Goal: Navigation & Orientation: Find specific page/section

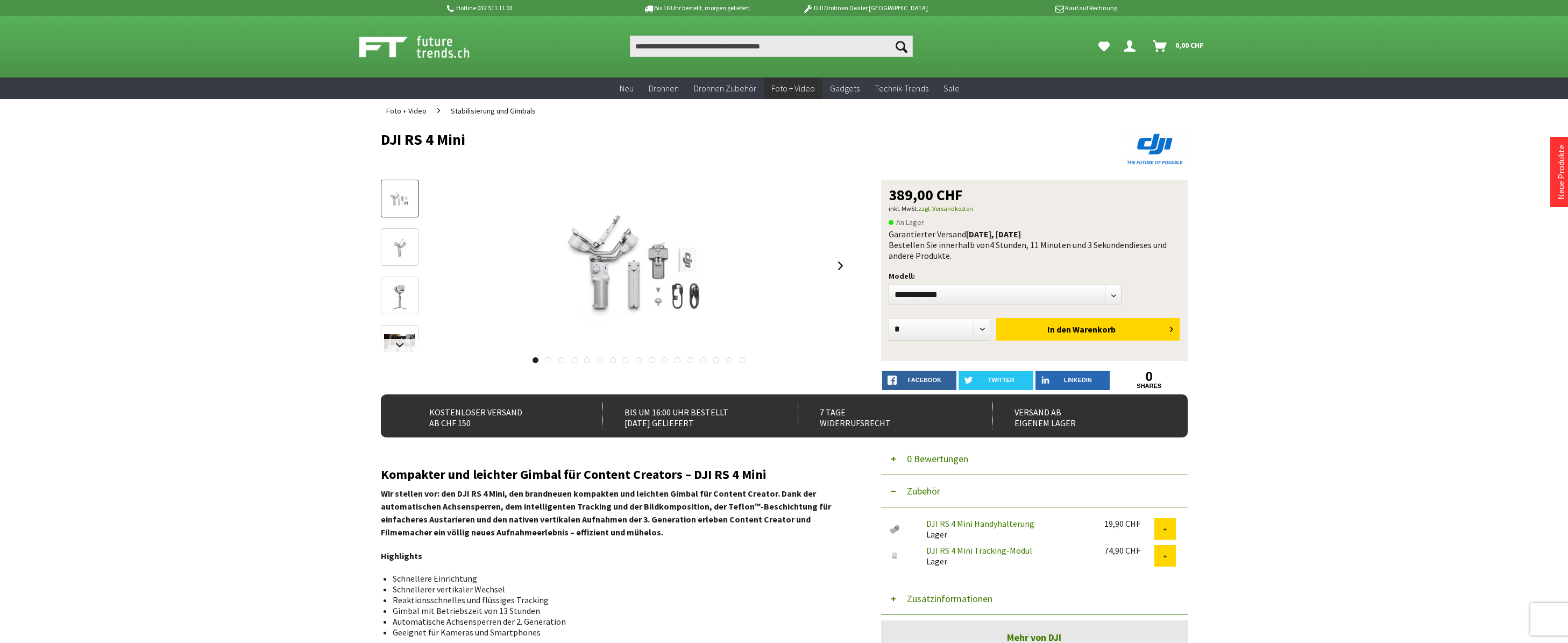
click at [471, 112] on span "Stabilisierung und Gimbals" at bounding box center [493, 111] width 85 height 10
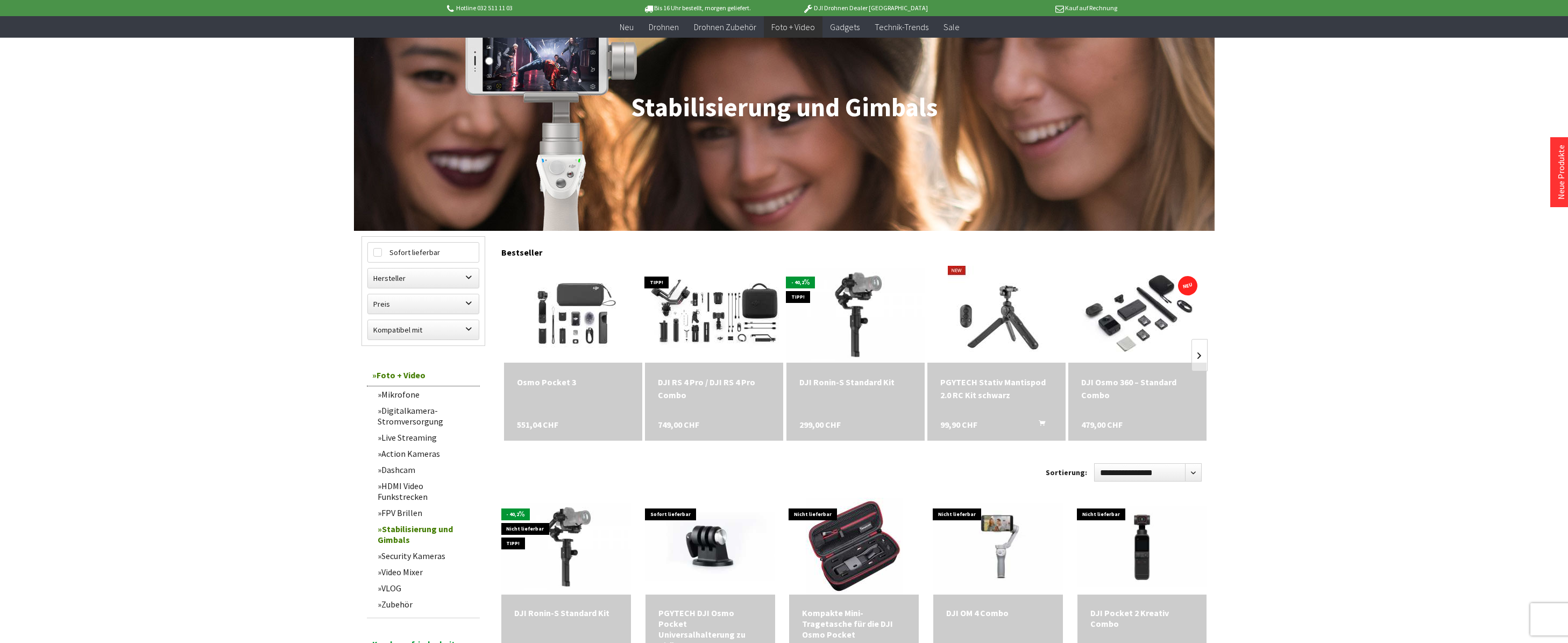
scroll to position [162, 0]
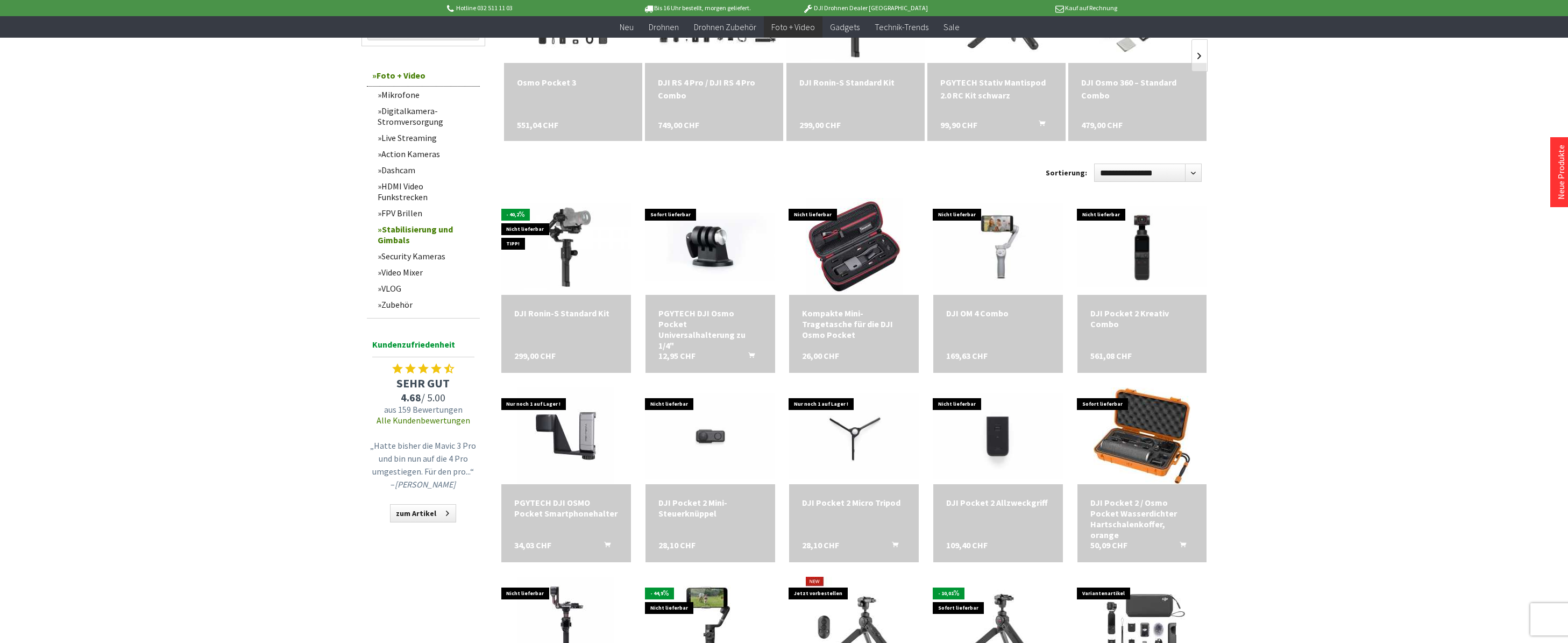
scroll to position [430, 0]
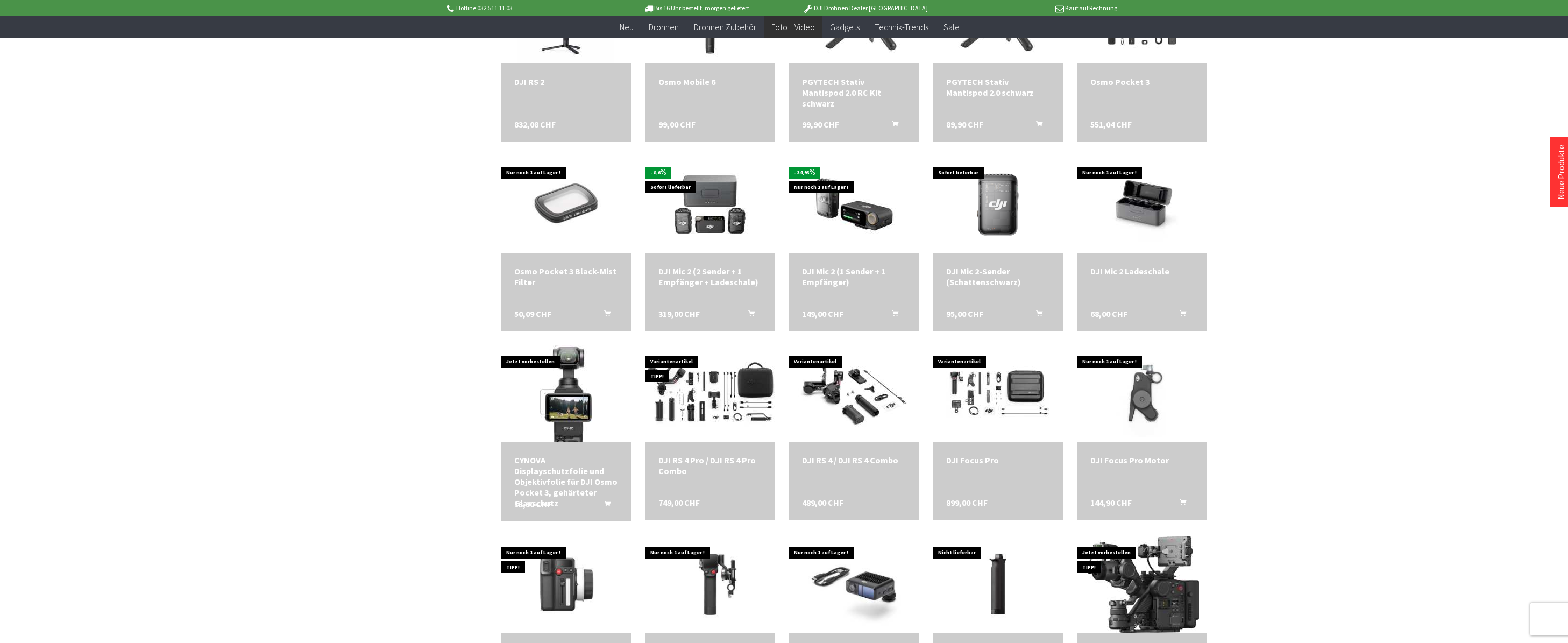
scroll to position [1022, 0]
